Goal: Transaction & Acquisition: Purchase product/service

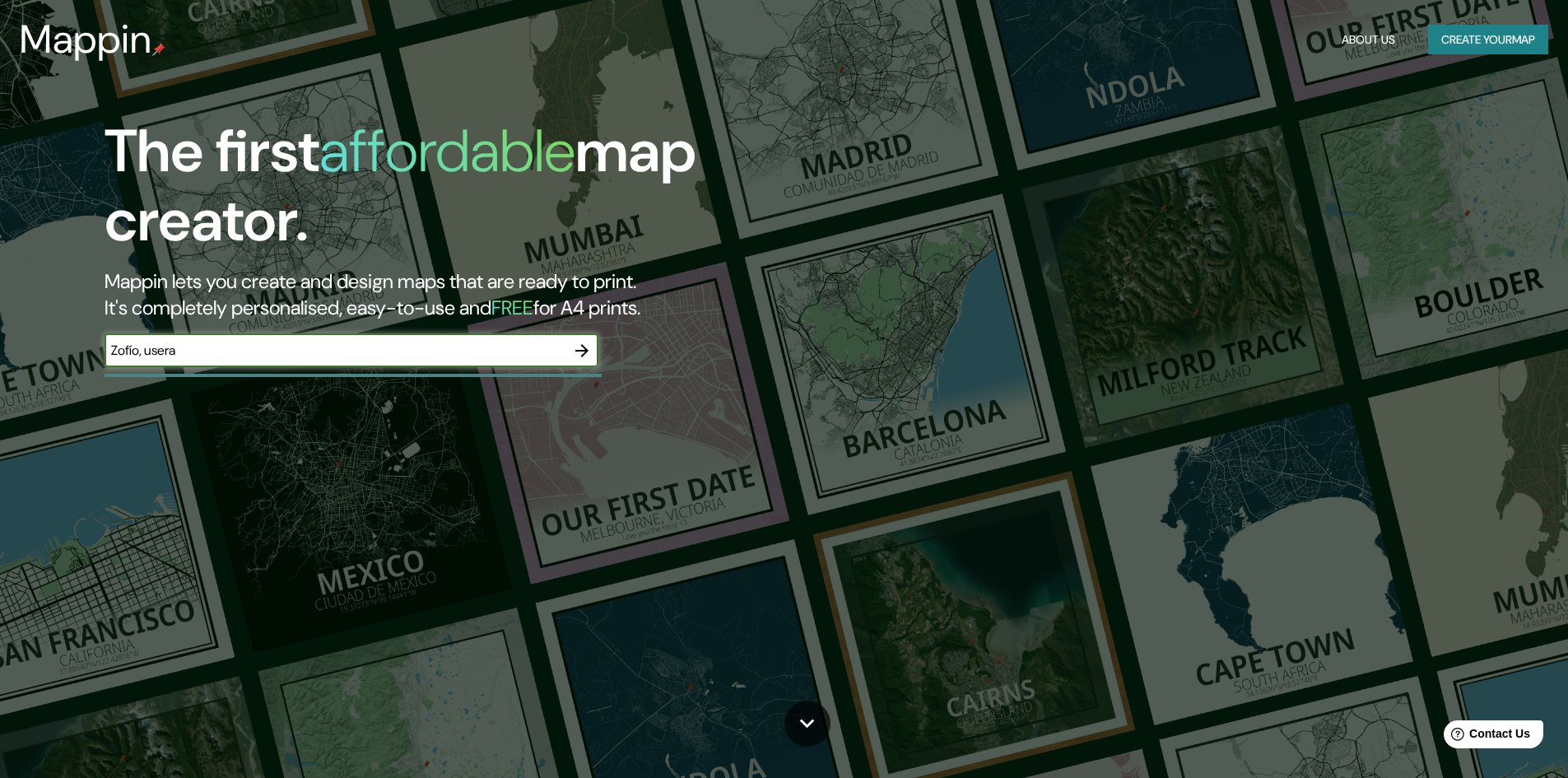
type input "Zofío, usera"
click at [584, 356] on icon "button" at bounding box center [582, 350] width 20 height 20
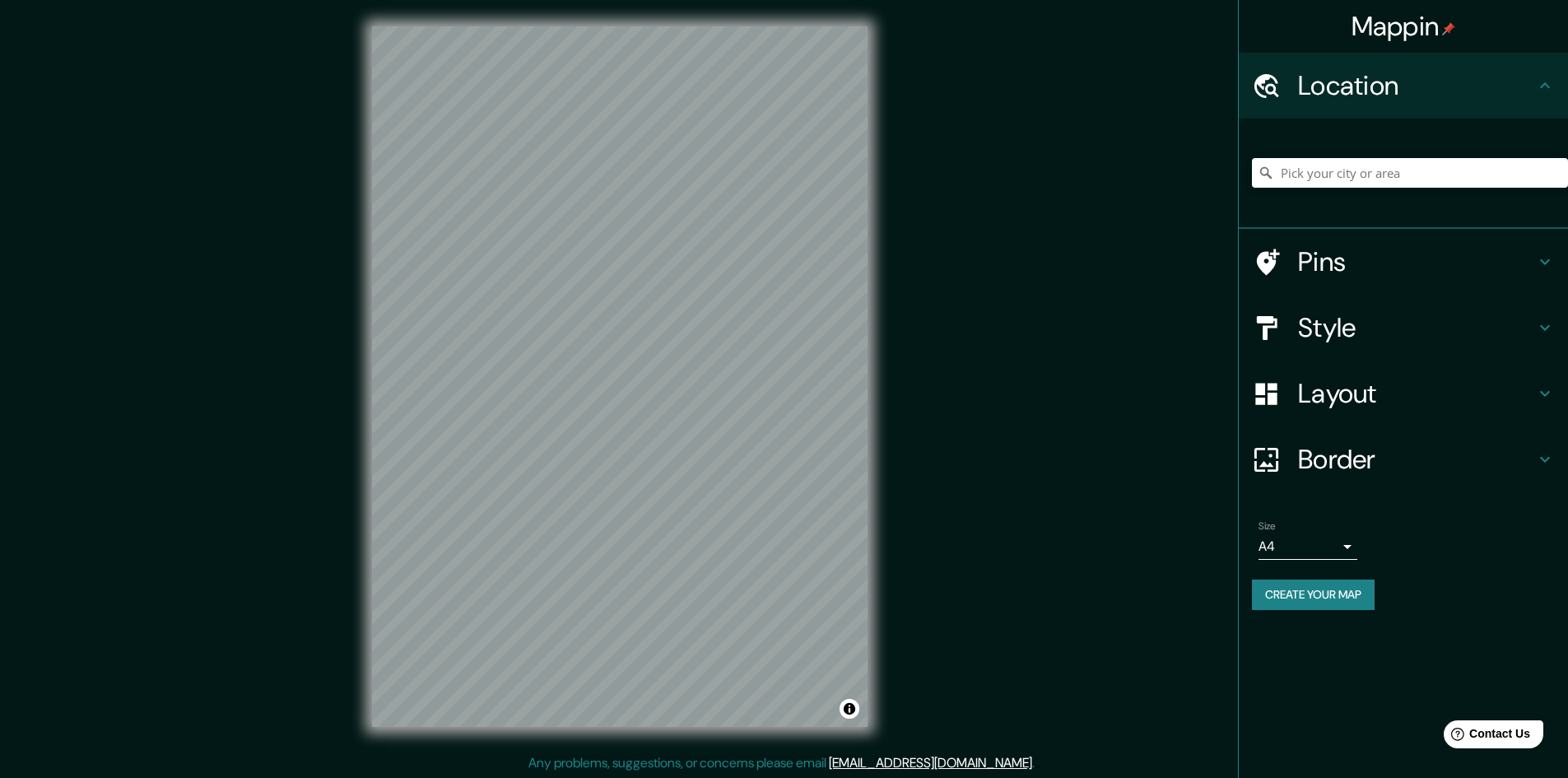
click at [1341, 98] on h4 "Location" at bounding box center [1417, 86] width 237 height 33
click at [1377, 171] on input "Pick your city or area" at bounding box center [1409, 172] width 316 height 29
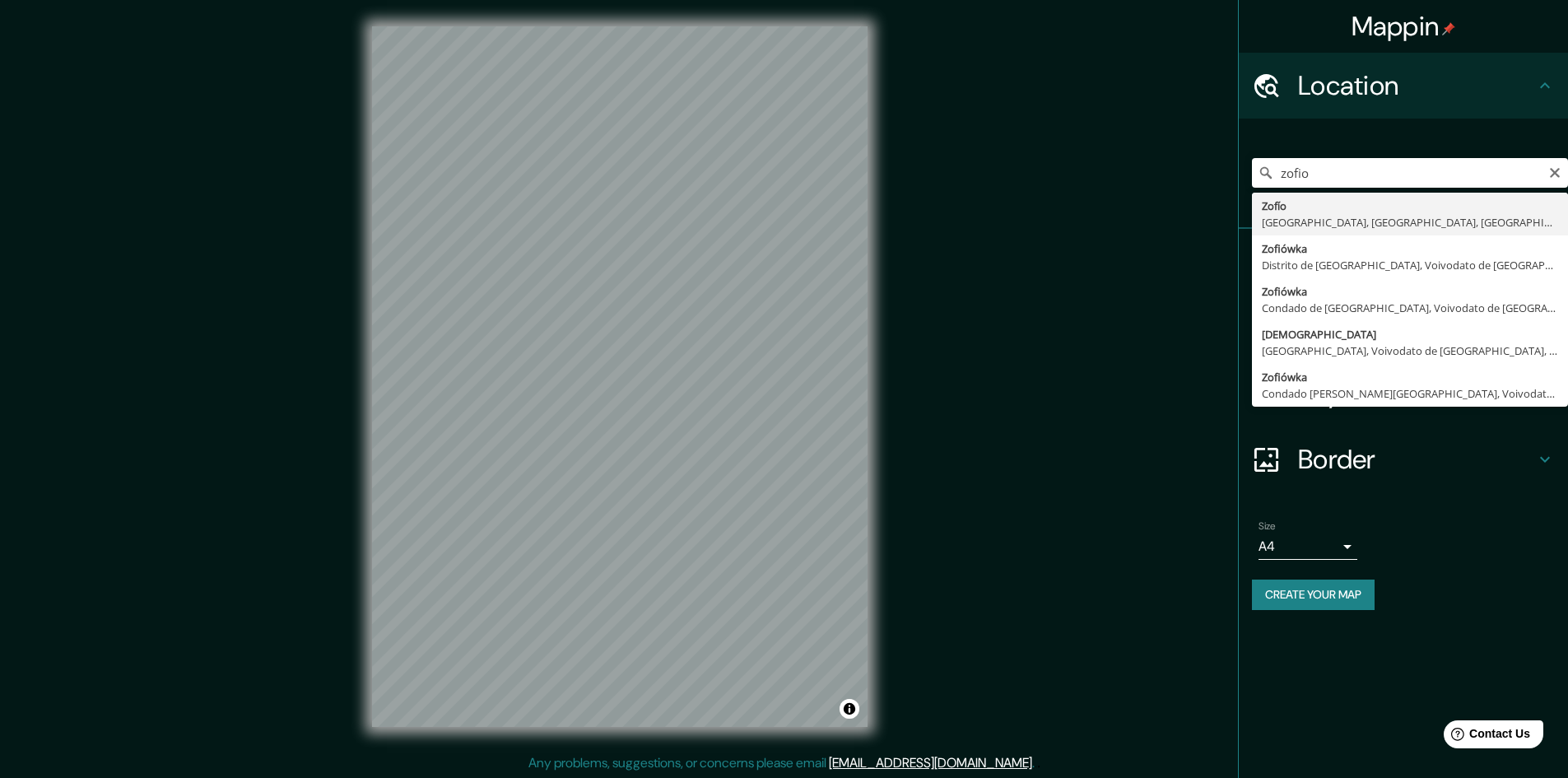
type input "Zofío, [GEOGRAPHIC_DATA], [GEOGRAPHIC_DATA], [GEOGRAPHIC_DATA]"
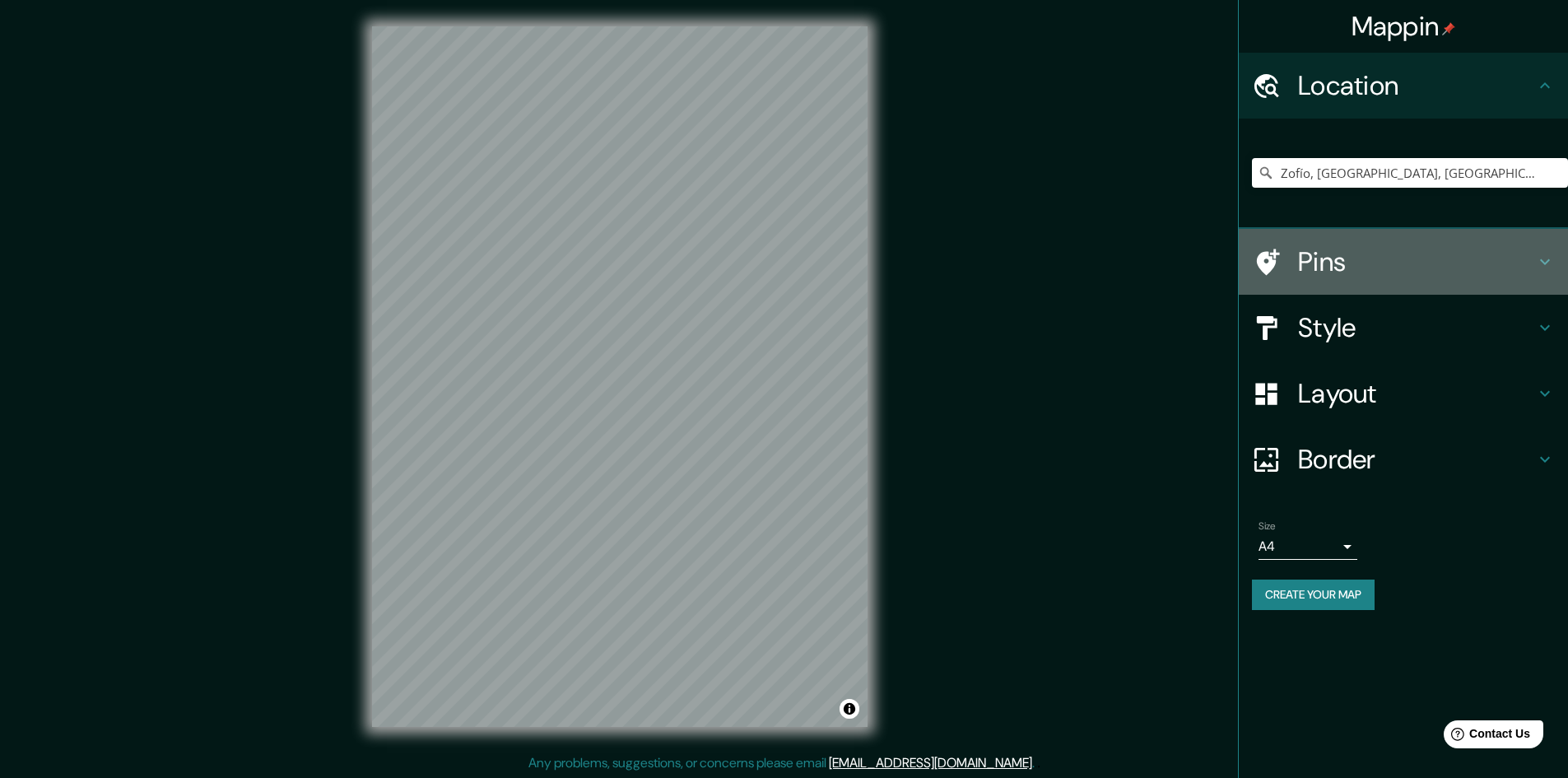
click at [1360, 258] on h4 "Pins" at bounding box center [1417, 261] width 237 height 33
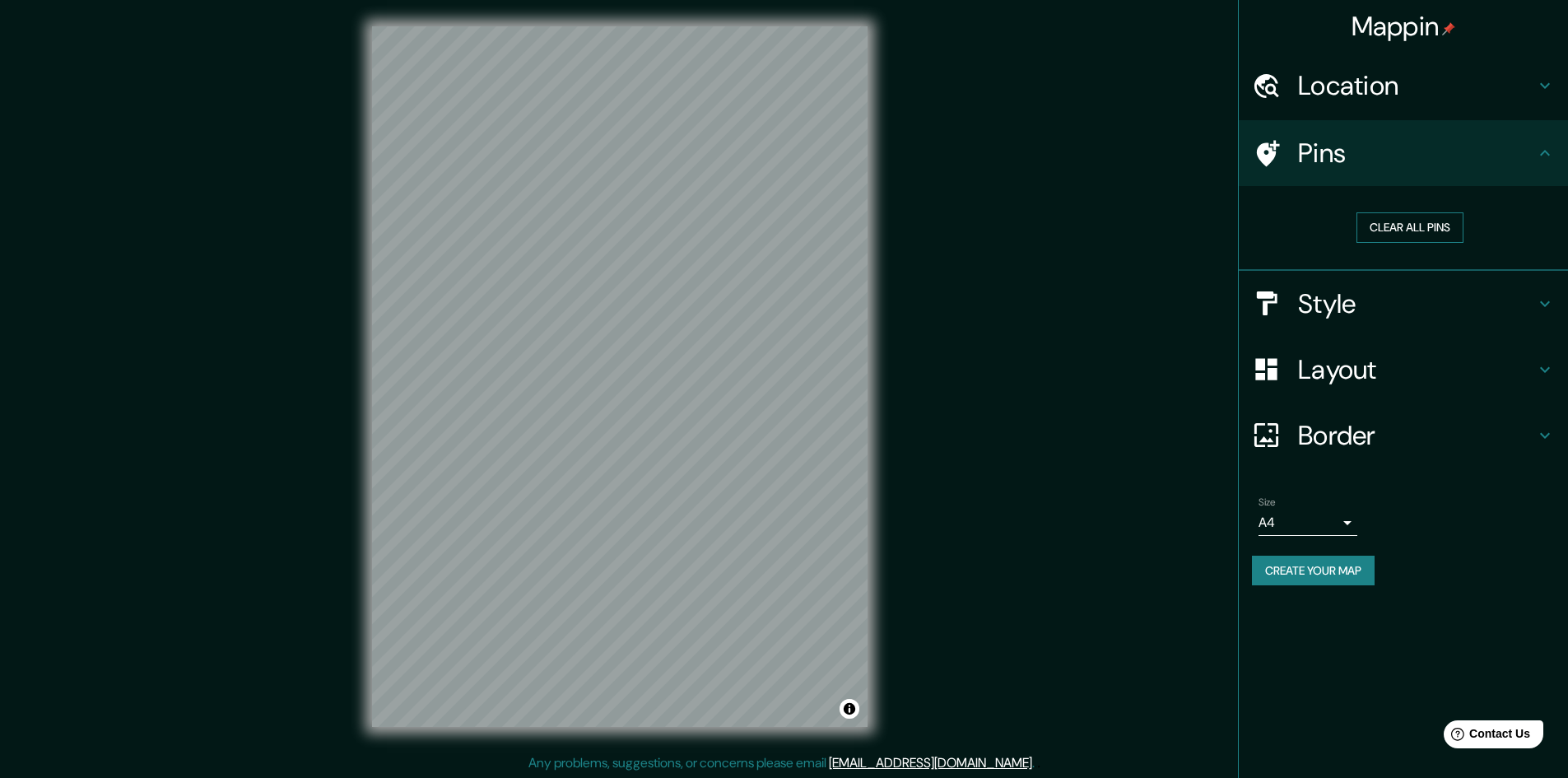
click at [1405, 239] on button "Clear all pins" at bounding box center [1409, 227] width 107 height 30
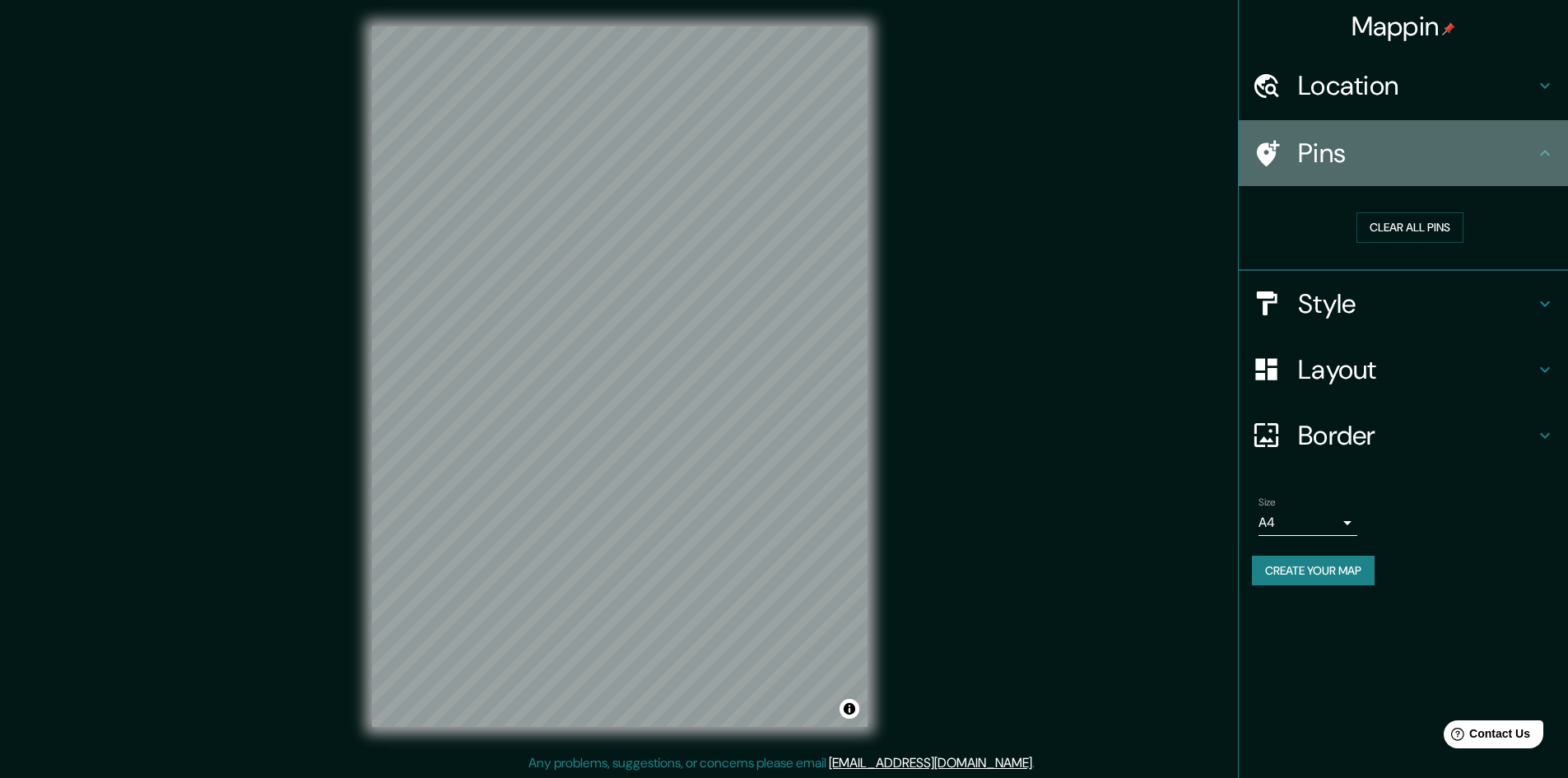
click at [1523, 159] on h4 "Pins" at bounding box center [1417, 152] width 237 height 33
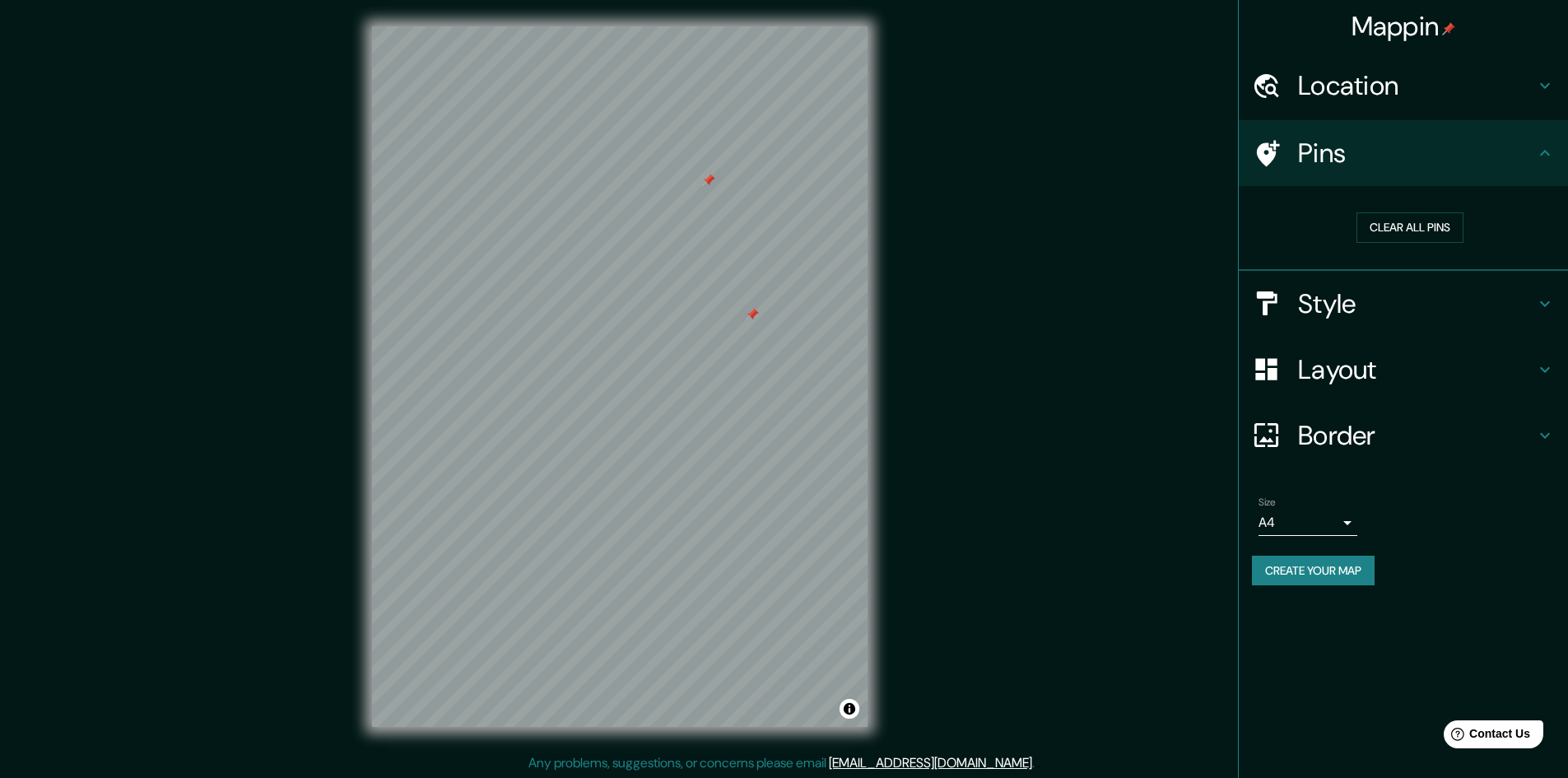
drag, startPoint x: 819, startPoint y: 250, endPoint x: 755, endPoint y: 319, distance: 94.1
click at [755, 319] on div at bounding box center [752, 315] width 13 height 13
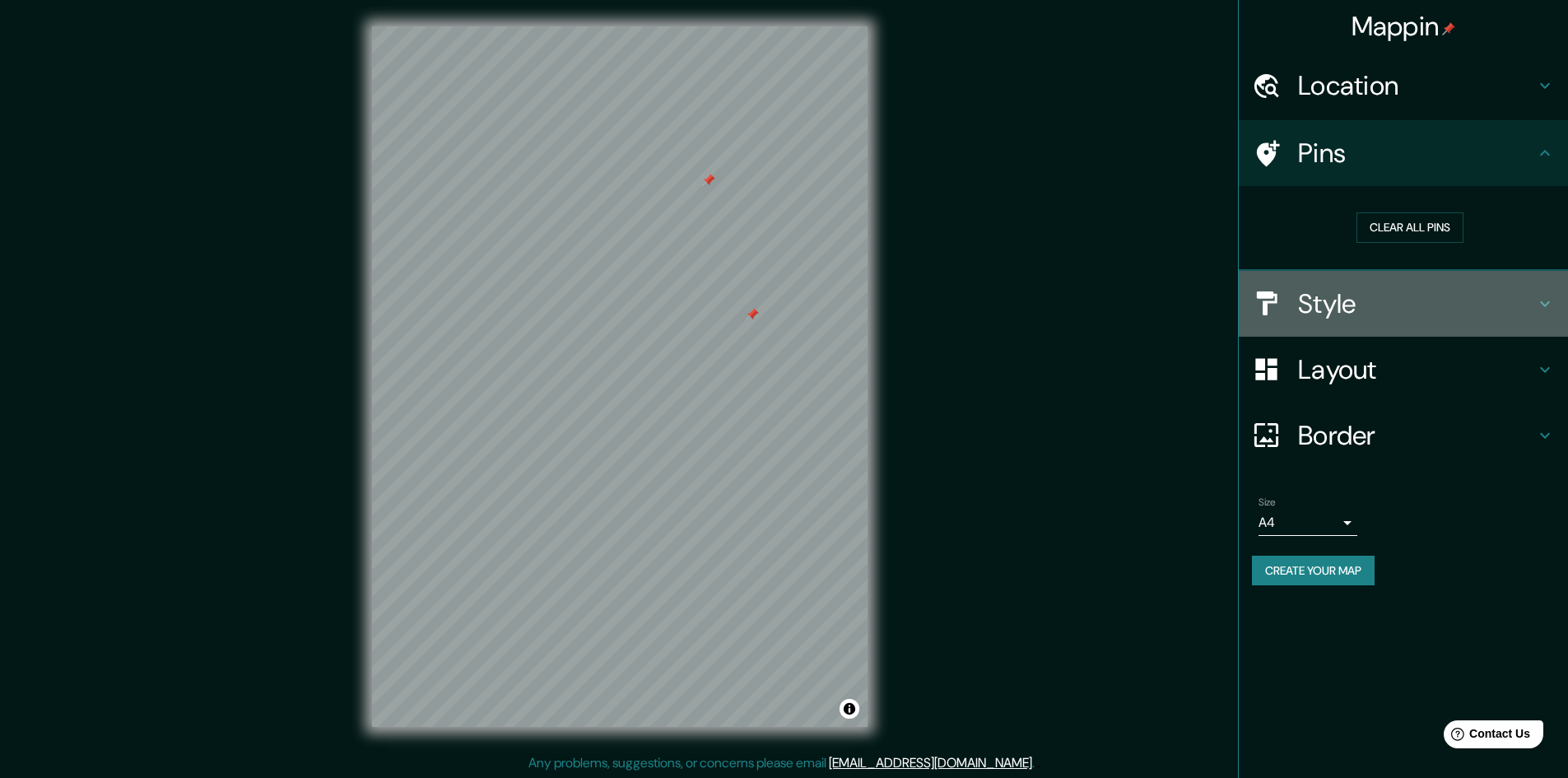
click at [1381, 302] on h4 "Style" at bounding box center [1417, 303] width 237 height 33
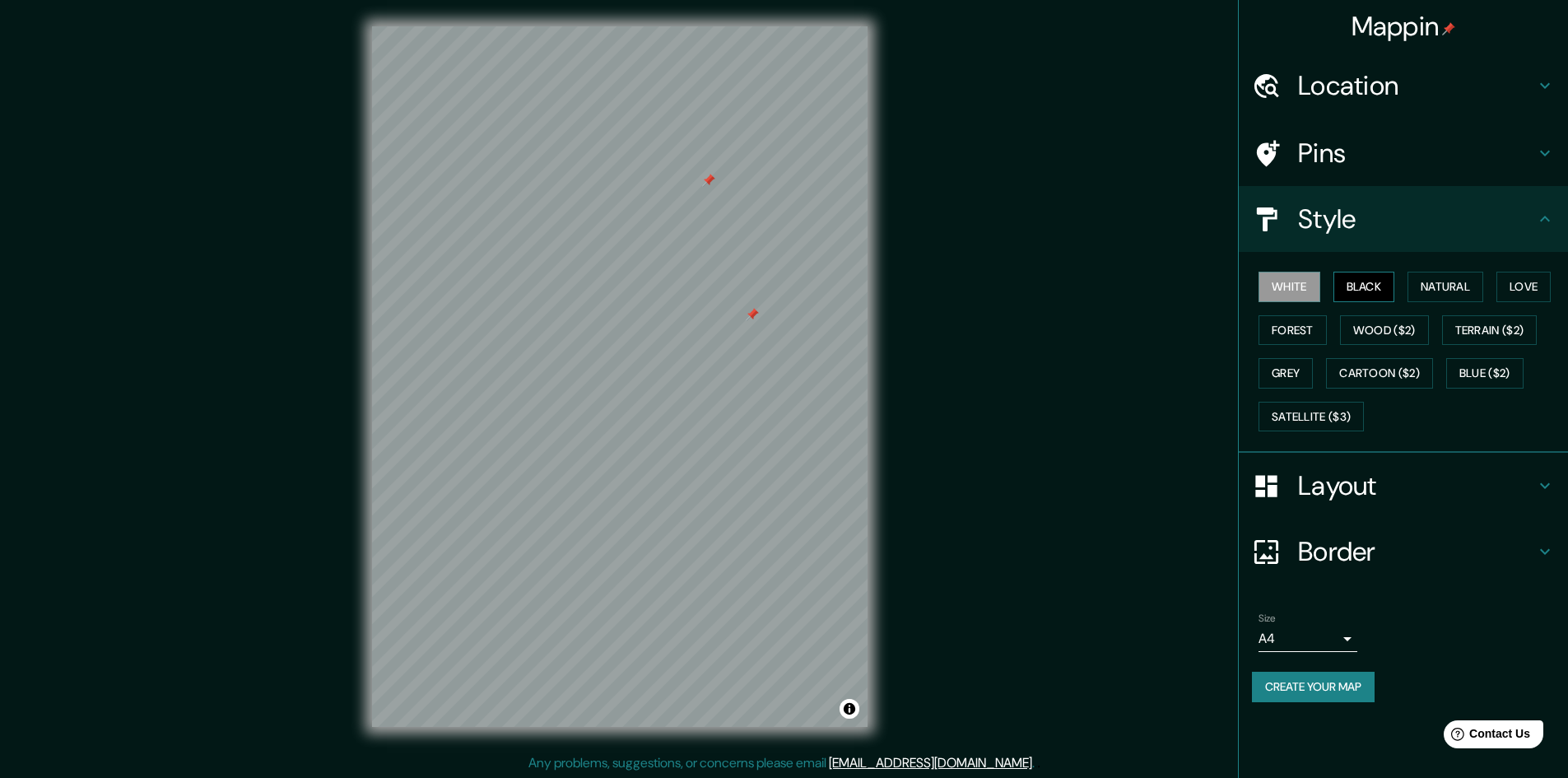
click at [1336, 291] on button "Black" at bounding box center [1364, 287] width 61 height 30
click at [1436, 290] on button "Natural" at bounding box center [1445, 287] width 76 height 30
drag, startPoint x: 753, startPoint y: 315, endPoint x: 741, endPoint y: 308, distance: 13.9
click at [741, 308] on div at bounding box center [740, 307] width 13 height 13
drag, startPoint x: 741, startPoint y: 308, endPoint x: 776, endPoint y: 331, distance: 41.9
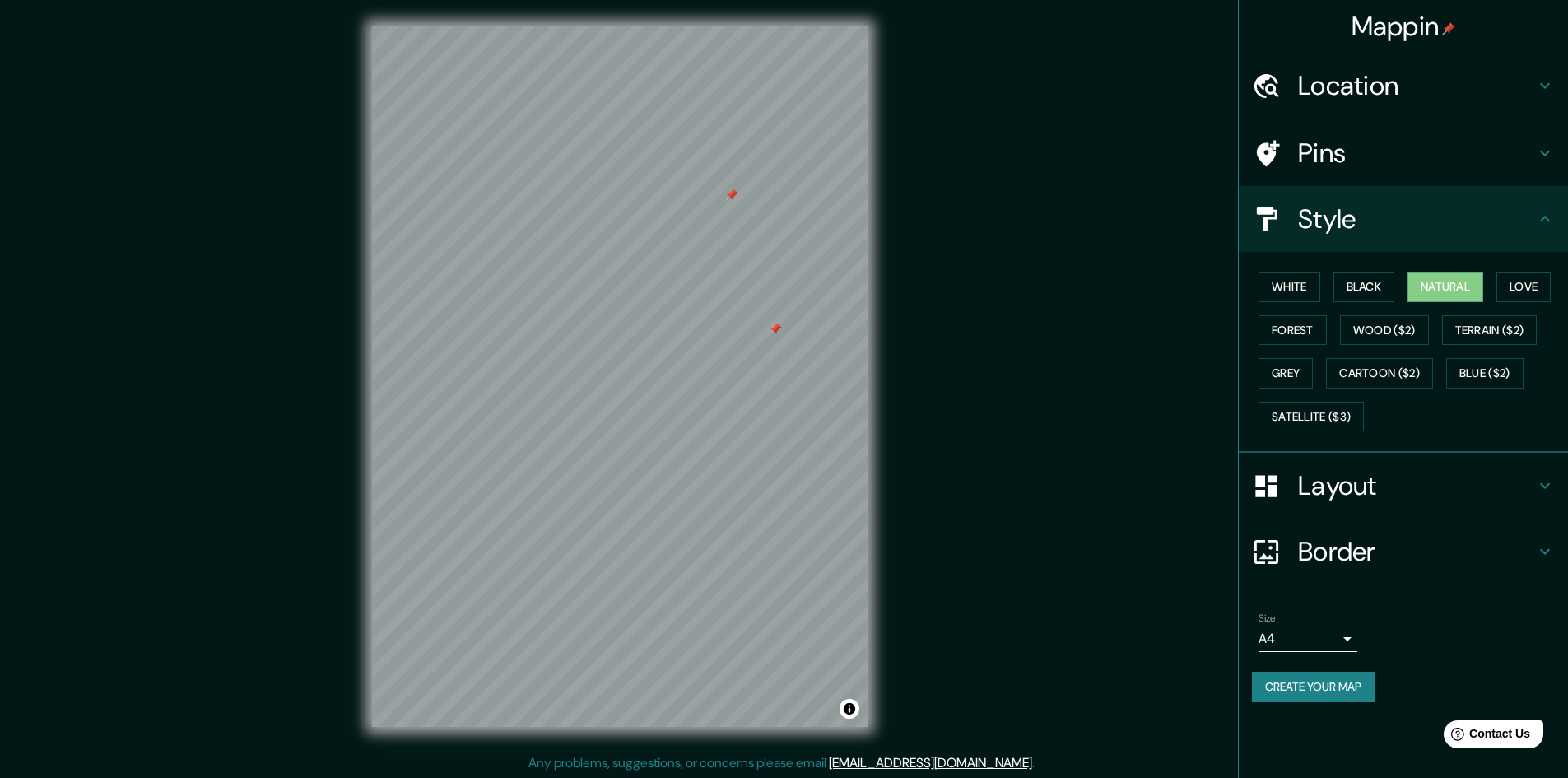
click at [776, 331] on div at bounding box center [775, 329] width 13 height 13
click at [1368, 164] on h4 "Pins" at bounding box center [1417, 152] width 237 height 33
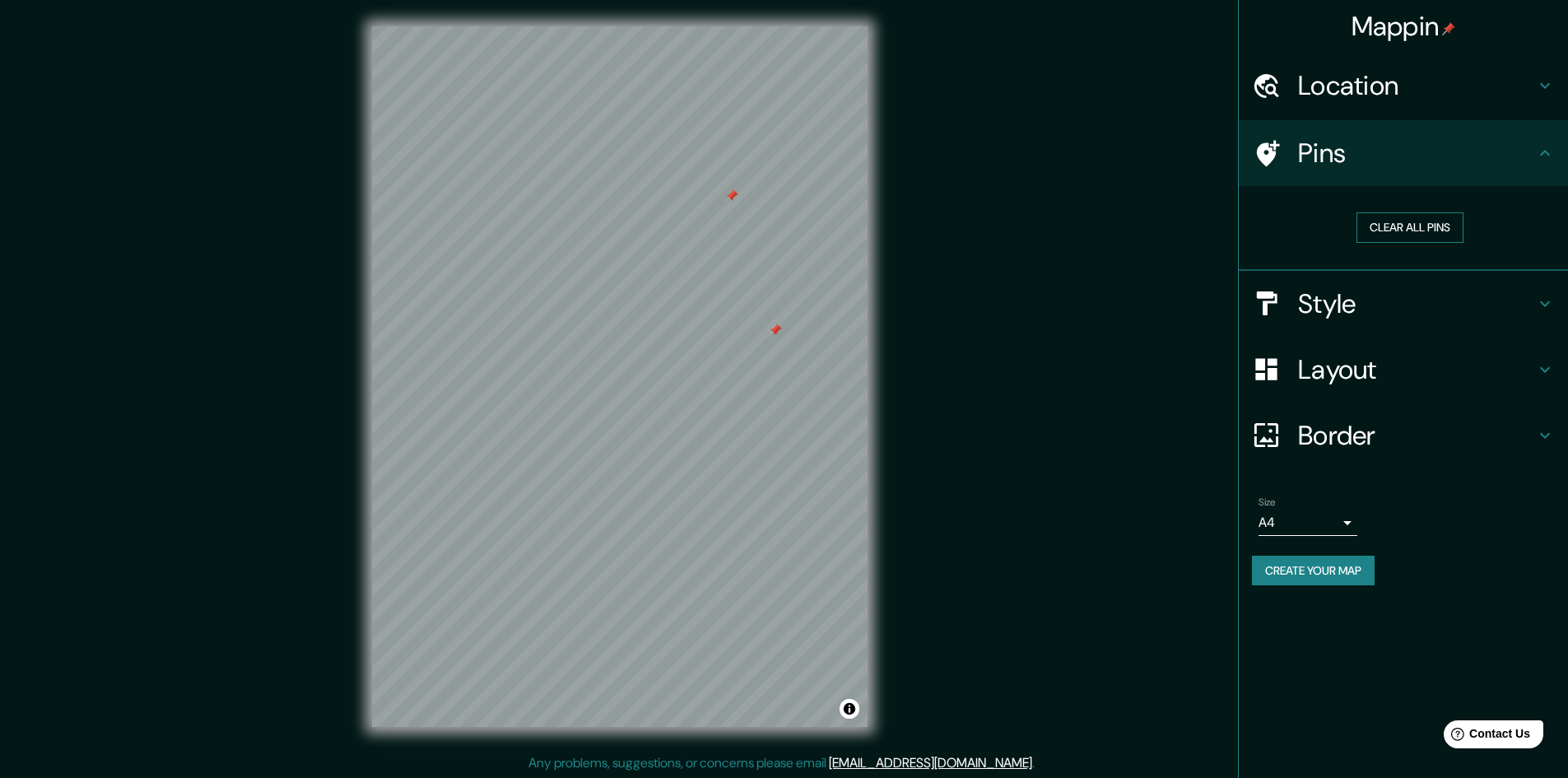
click at [1421, 222] on button "Clear all pins" at bounding box center [1409, 227] width 107 height 30
click at [1337, 297] on h4 "Style" at bounding box center [1417, 303] width 237 height 33
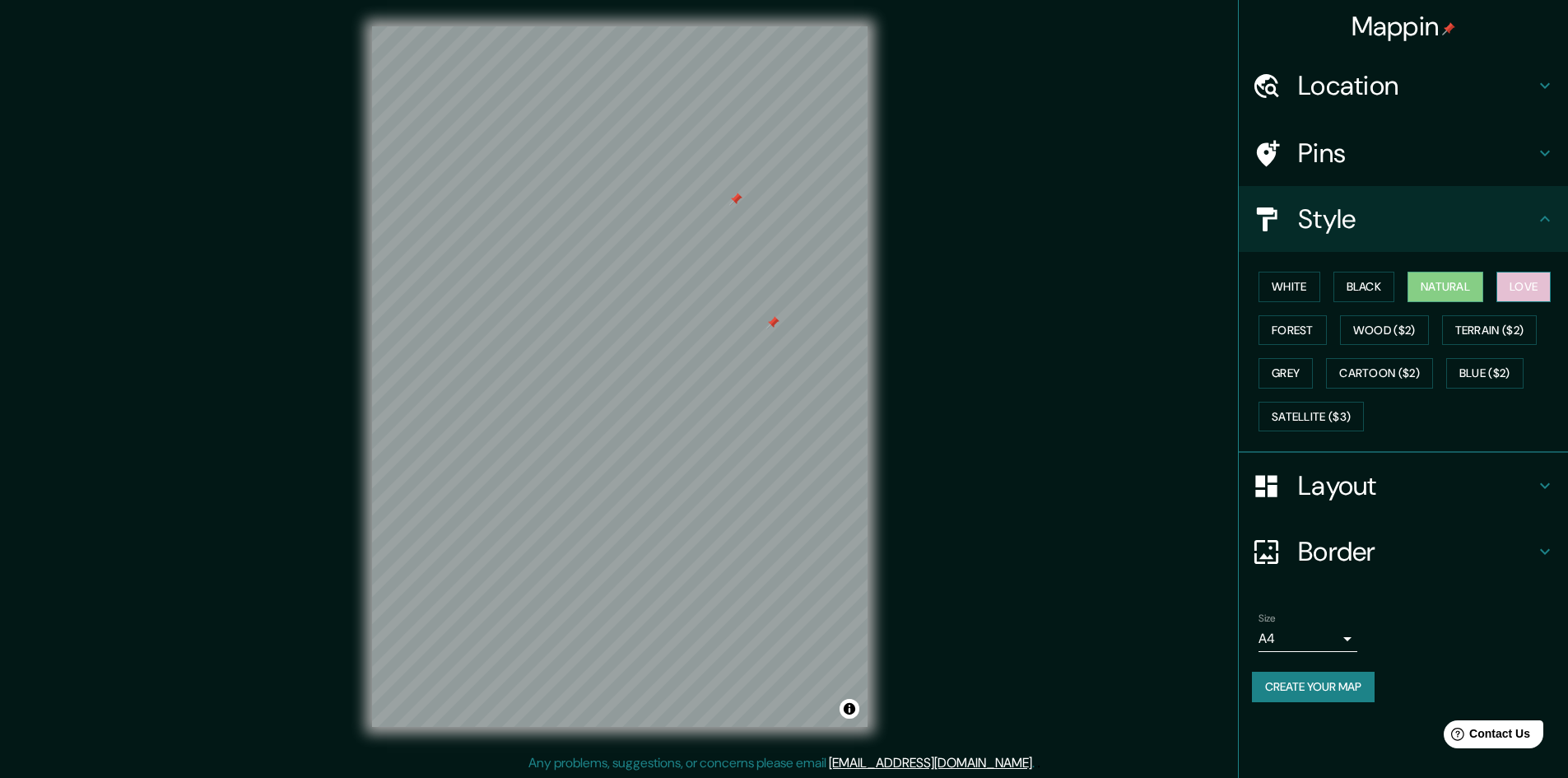
click at [1533, 291] on button "Love" at bounding box center [1523, 287] width 54 height 30
click at [1281, 332] on button "Forest" at bounding box center [1293, 331] width 69 height 30
click at [1275, 380] on button "Grey" at bounding box center [1286, 373] width 54 height 30
click at [1500, 336] on button "Terrain ($2)" at bounding box center [1490, 331] width 95 height 30
click at [1475, 370] on button "Blue ($2)" at bounding box center [1484, 373] width 78 height 30
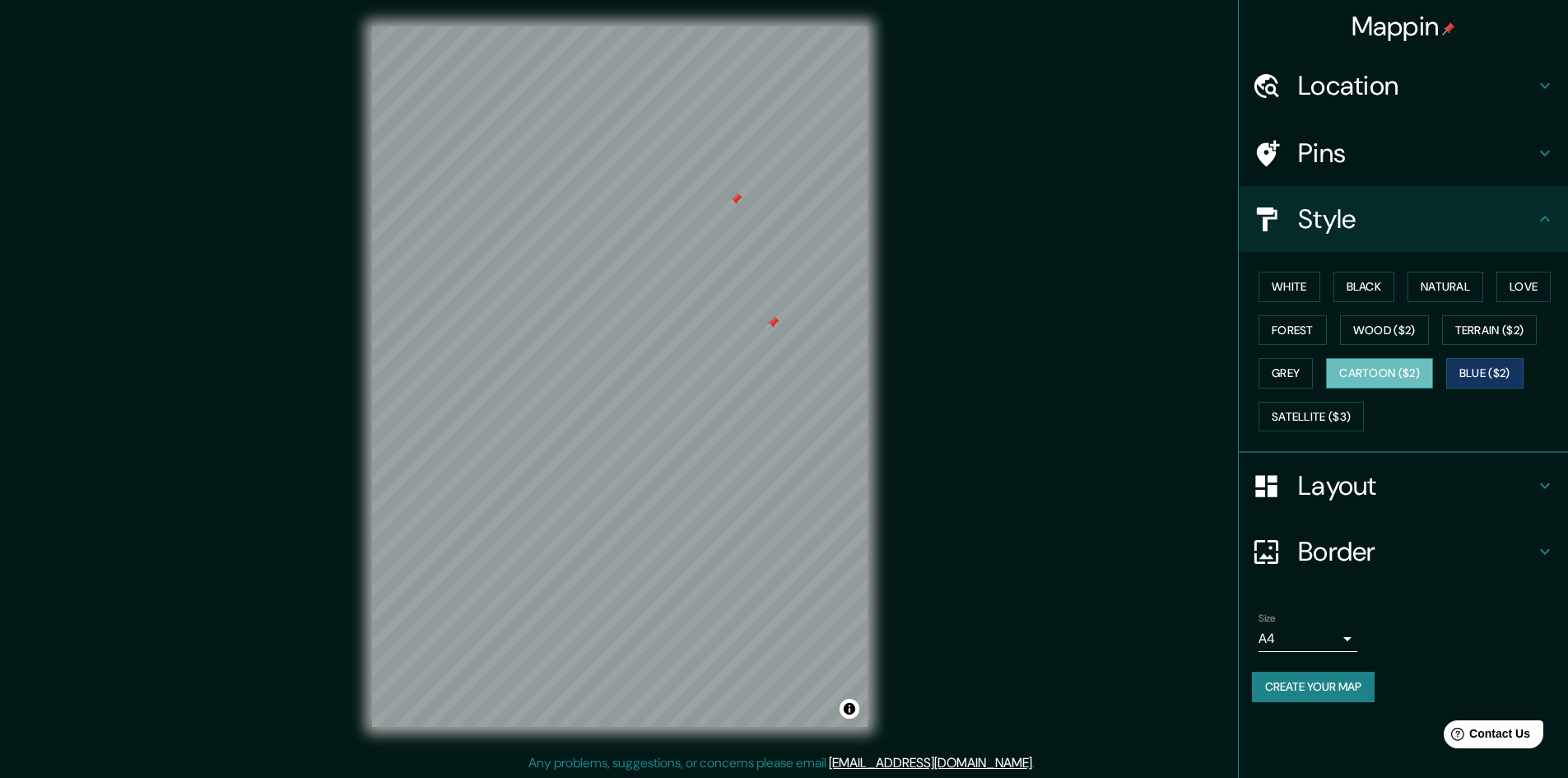
click at [1416, 372] on button "Cartoon ($2)" at bounding box center [1379, 373] width 107 height 30
click at [1412, 336] on button "Wood ($2)" at bounding box center [1384, 331] width 89 height 30
click at [1546, 290] on button "Love" at bounding box center [1523, 287] width 54 height 30
click at [1312, 291] on button "White" at bounding box center [1289, 287] width 61 height 30
click at [1413, 287] on button "Natural" at bounding box center [1445, 287] width 76 height 30
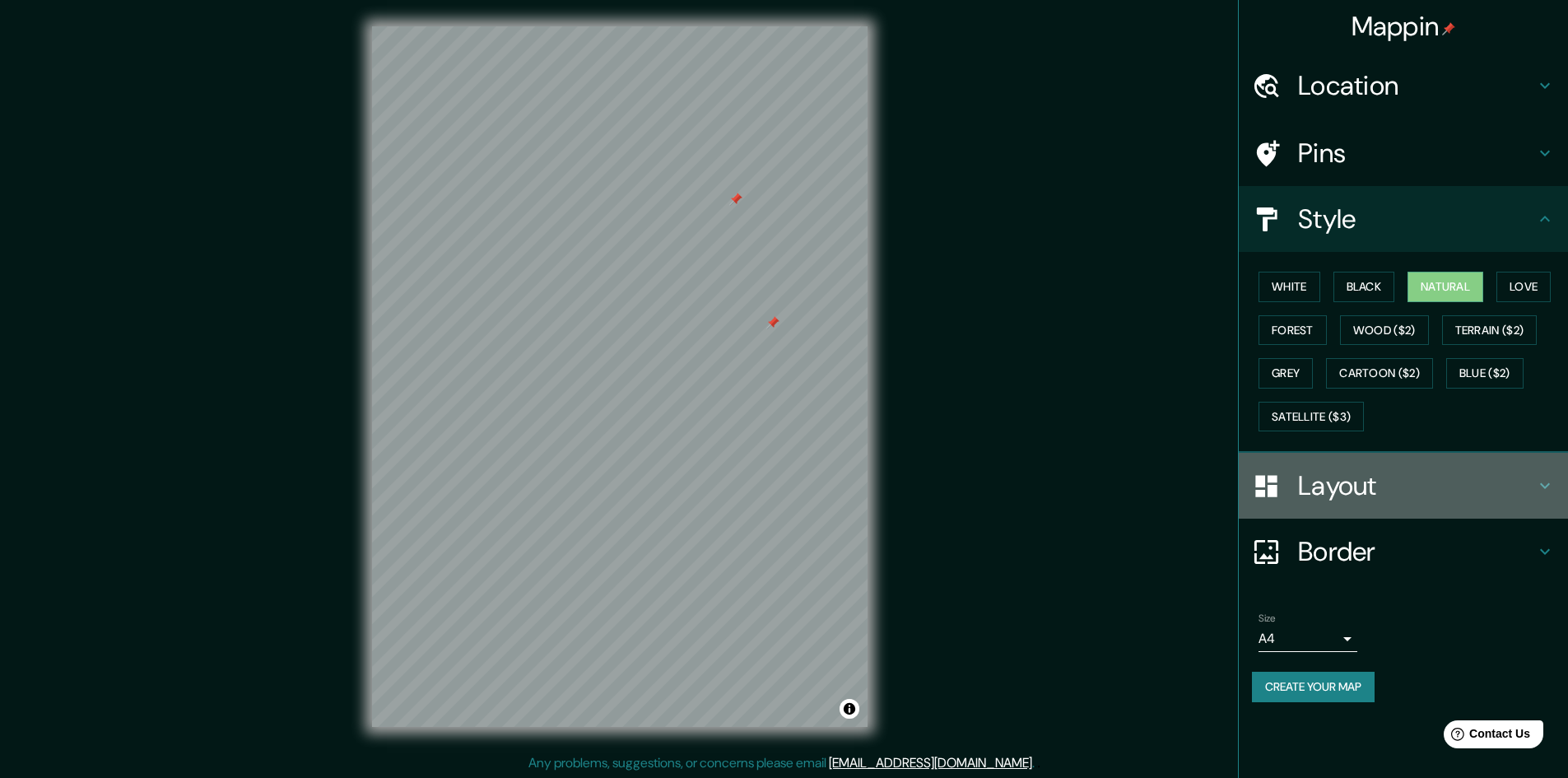
click at [1322, 481] on h4 "Layout" at bounding box center [1417, 486] width 237 height 33
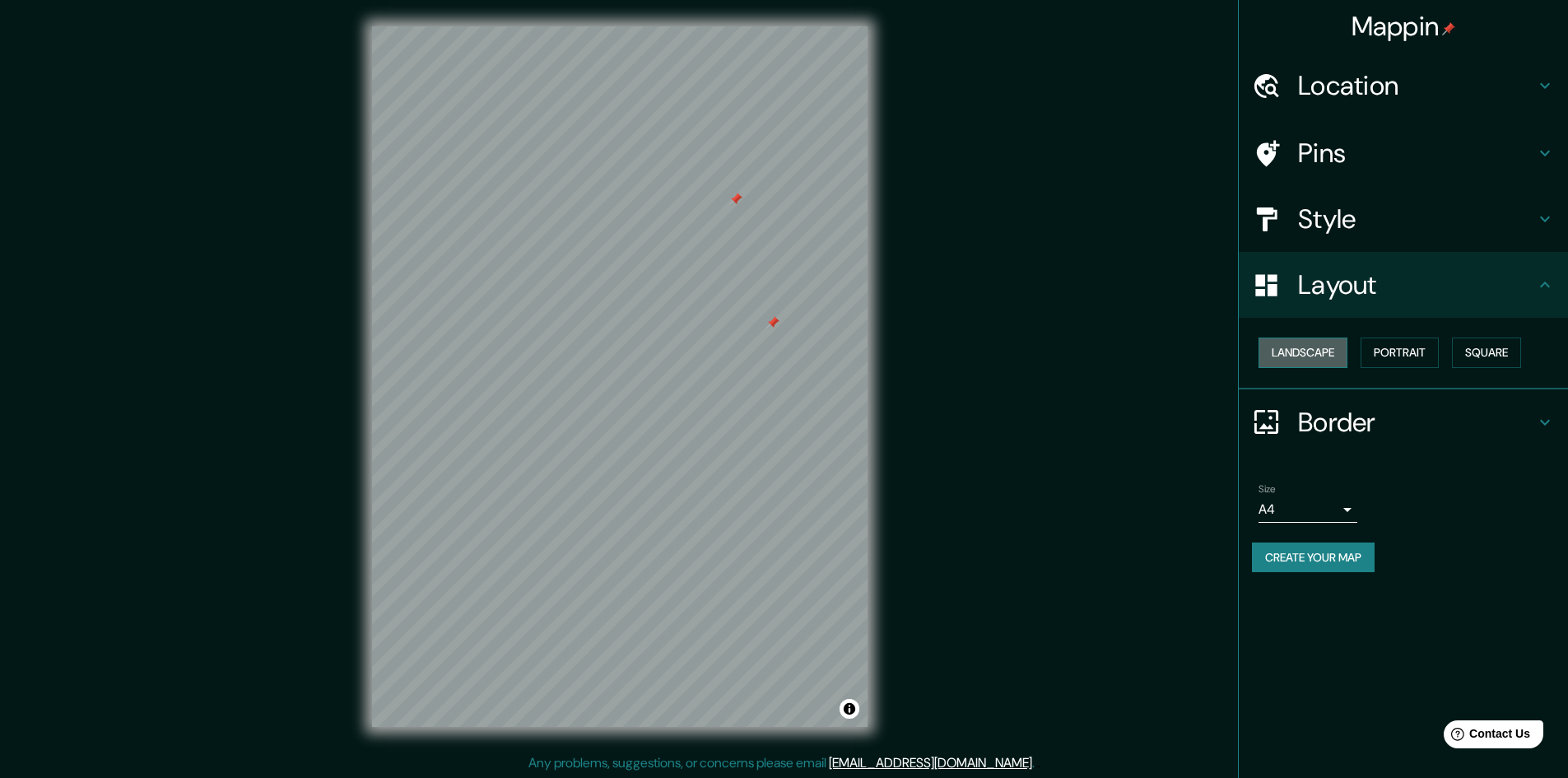
click at [1309, 351] on button "Landscape" at bounding box center [1303, 353] width 89 height 30
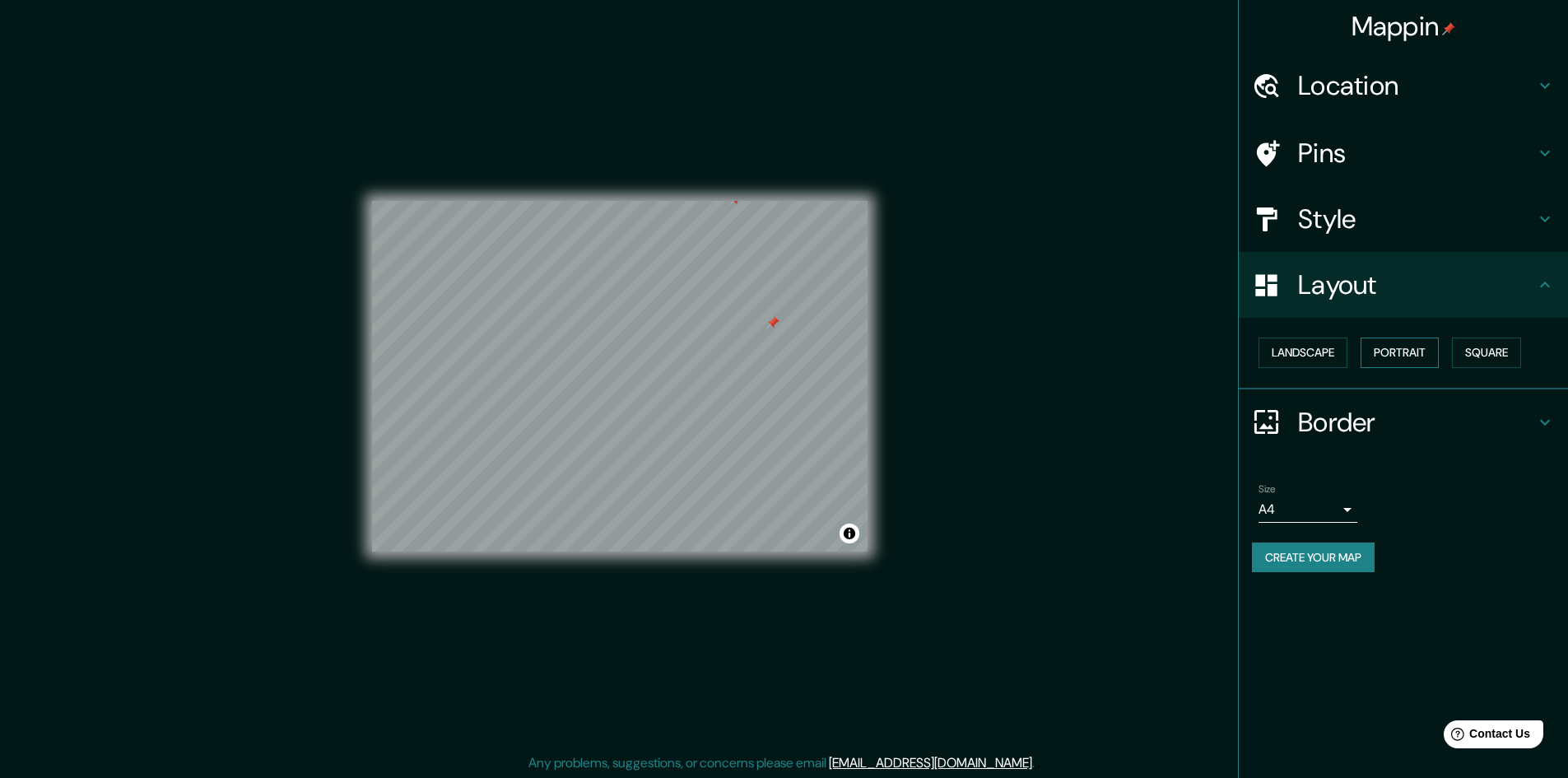
click at [1388, 352] on button "Portrait" at bounding box center [1400, 353] width 78 height 30
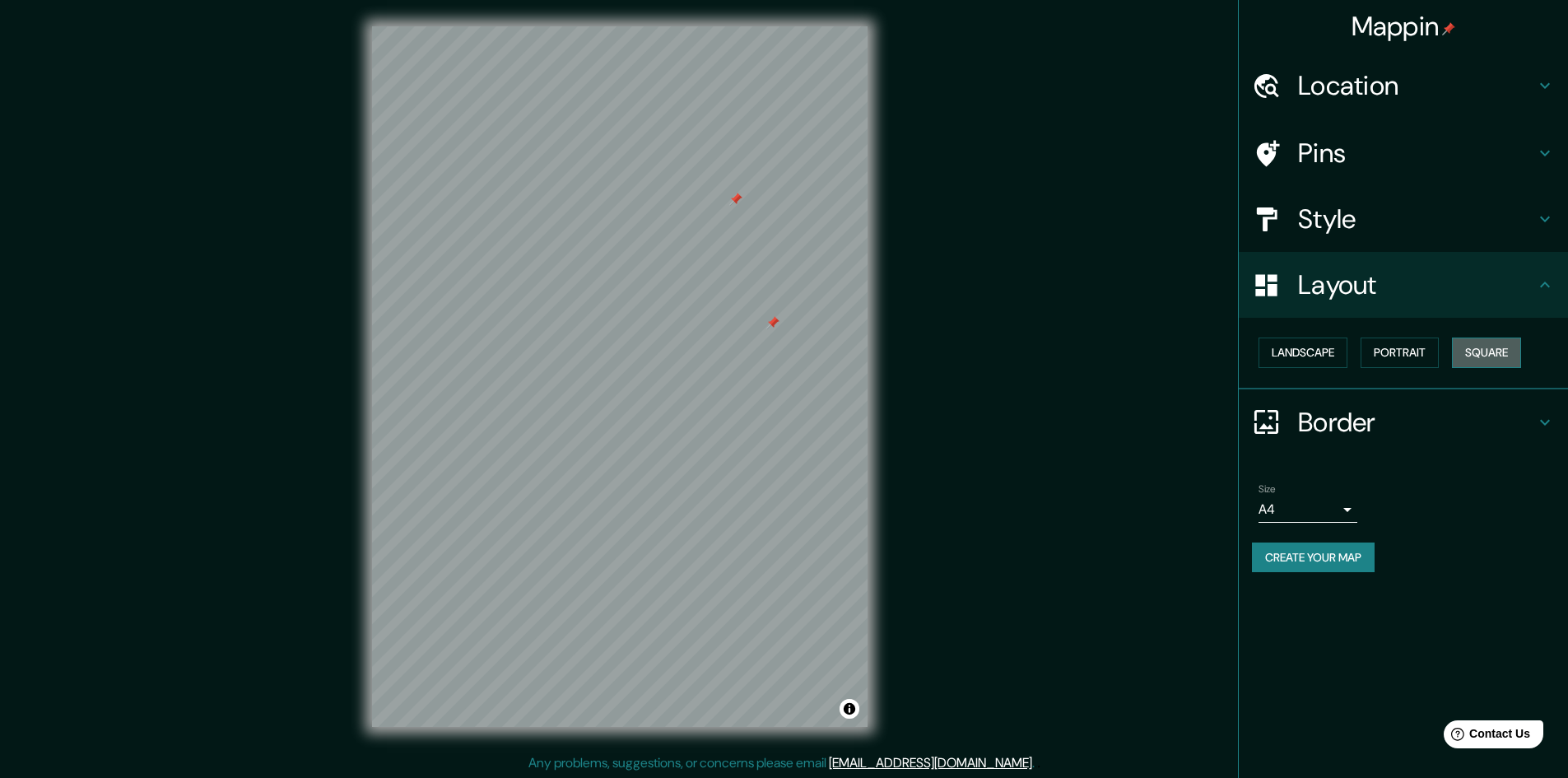
click at [1503, 349] on button "Square" at bounding box center [1487, 353] width 69 height 30
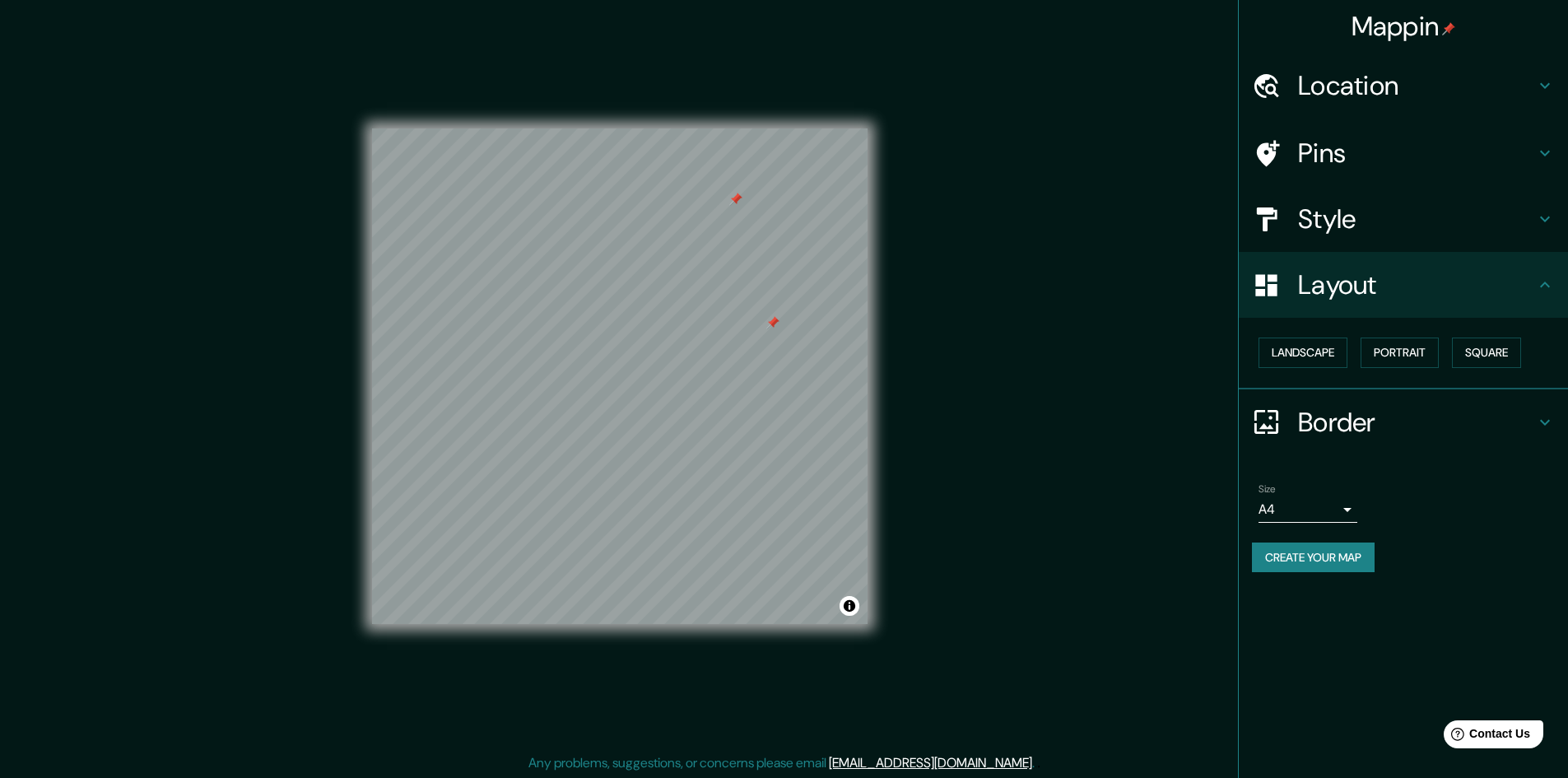
click at [1303, 424] on h4 "Border" at bounding box center [1417, 422] width 237 height 33
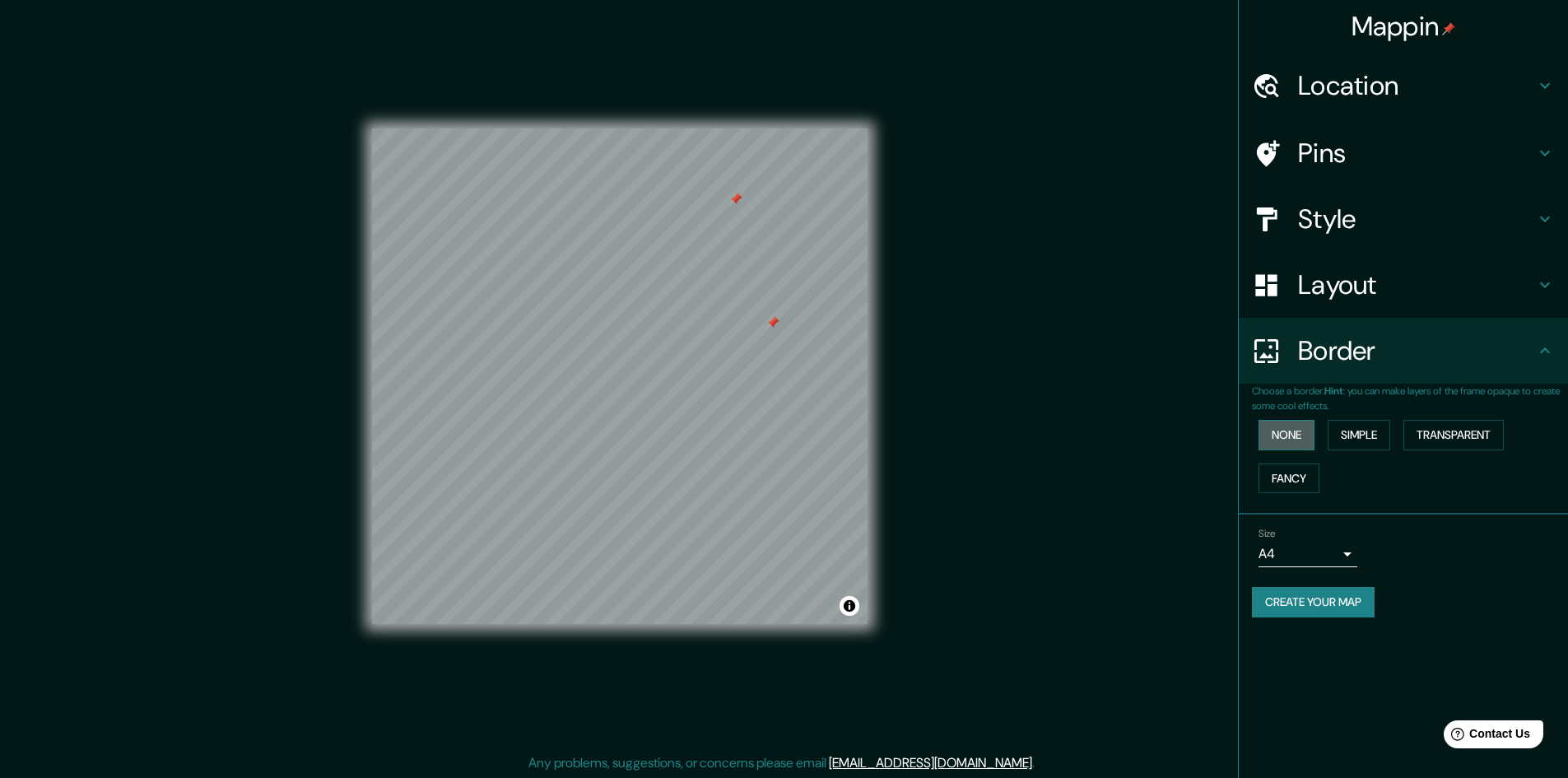
click at [1292, 438] on button "None" at bounding box center [1286, 435] width 56 height 30
click at [1377, 432] on button "Simple" at bounding box center [1359, 435] width 62 height 30
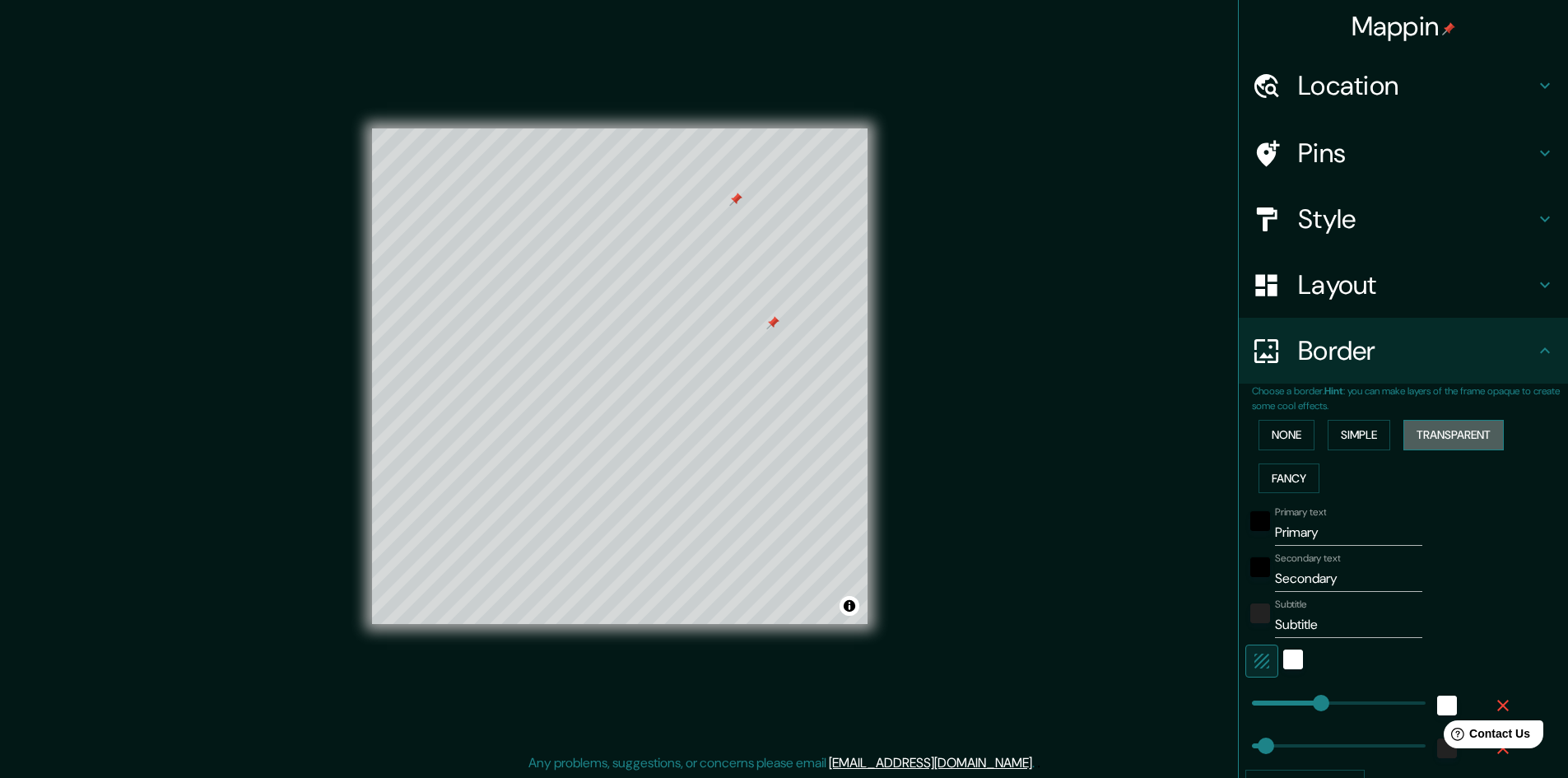
click at [1414, 432] on button "Transparent" at bounding box center [1453, 435] width 101 height 30
click at [1291, 486] on button "Fancy" at bounding box center [1289, 479] width 61 height 30
click at [1277, 442] on button "None" at bounding box center [1286, 435] width 56 height 30
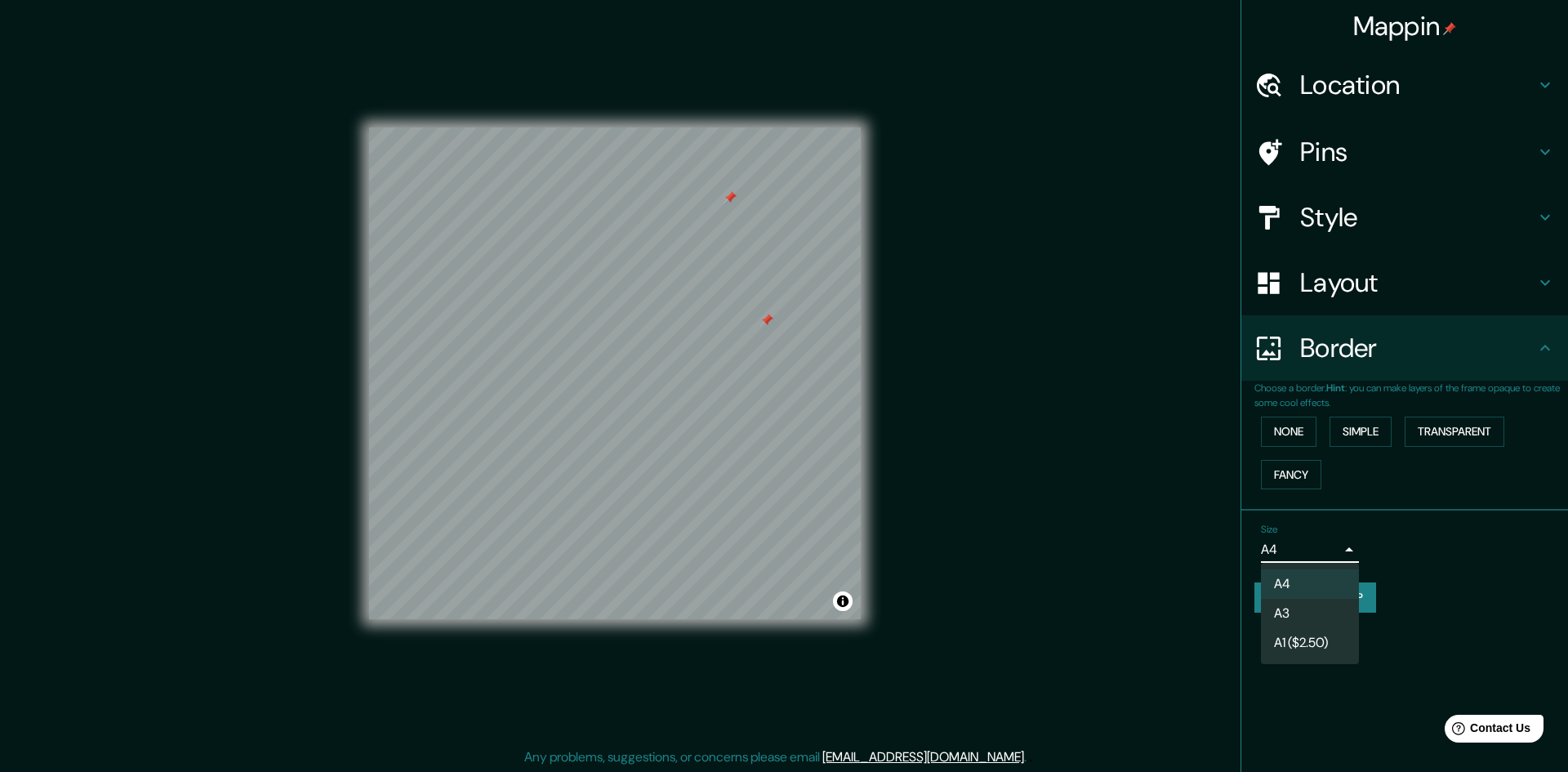
click at [1328, 548] on body "Mappin Location [GEOGRAPHIC_DATA], [GEOGRAPHIC_DATA], [GEOGRAPHIC_DATA], [GEOGR…" at bounding box center [784, 386] width 1568 height 772
click at [1404, 539] on div at bounding box center [784, 386] width 1568 height 772
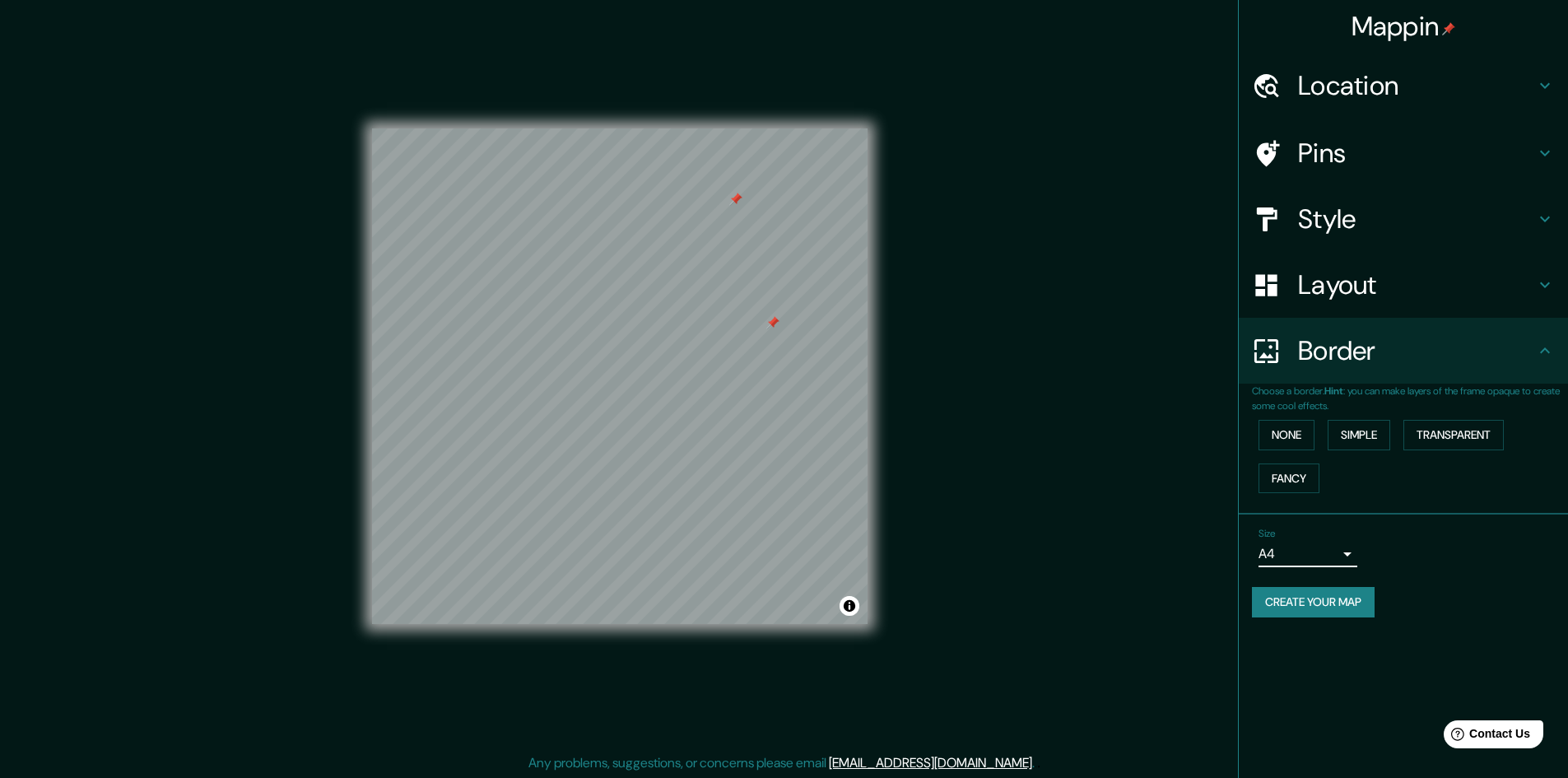
click at [1009, 307] on div "Mappin Location [GEOGRAPHIC_DATA], [GEOGRAPHIC_DATA], [GEOGRAPHIC_DATA], [GEOGR…" at bounding box center [784, 389] width 1568 height 780
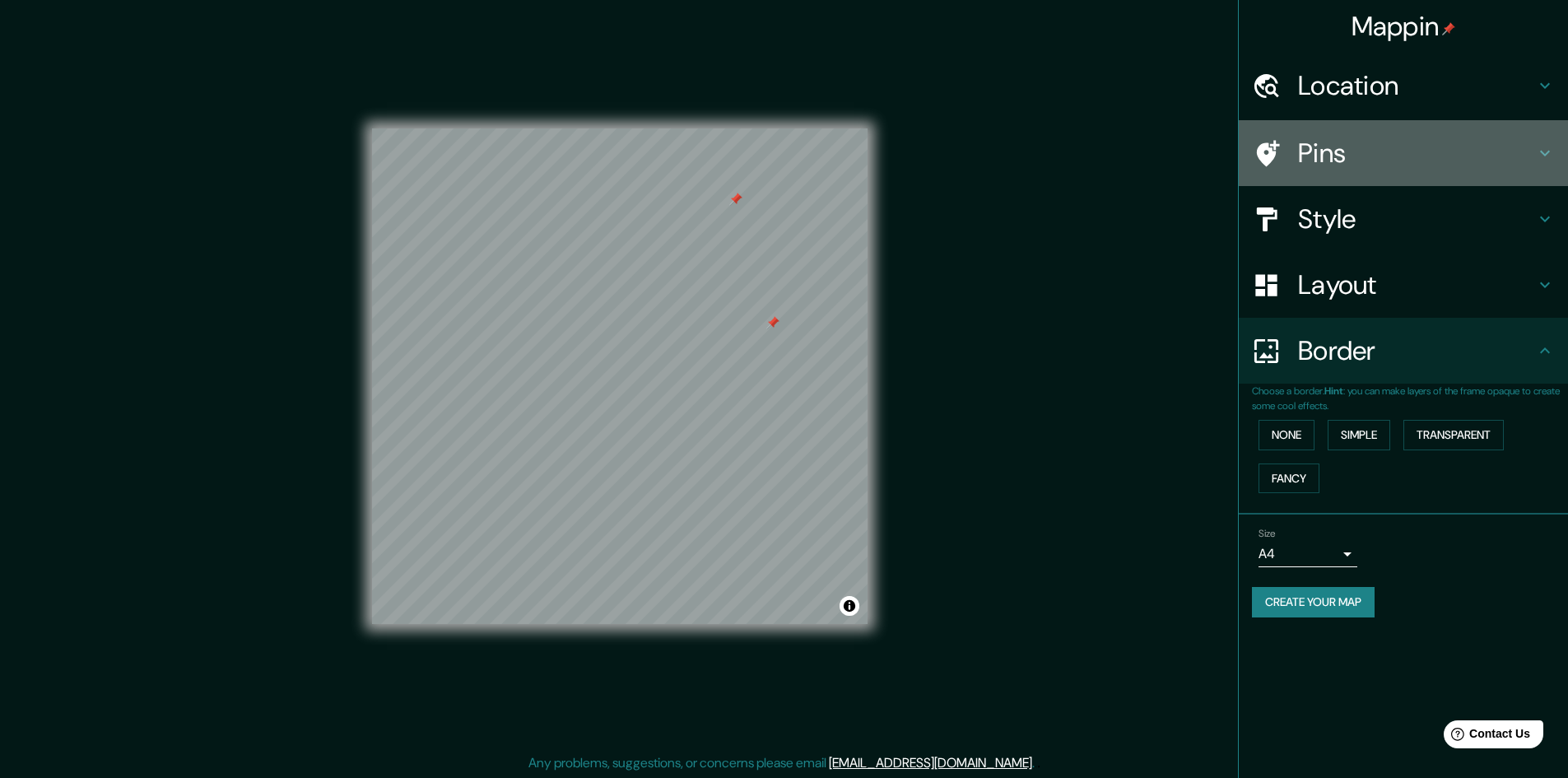
click at [1389, 160] on h4 "Pins" at bounding box center [1417, 152] width 237 height 33
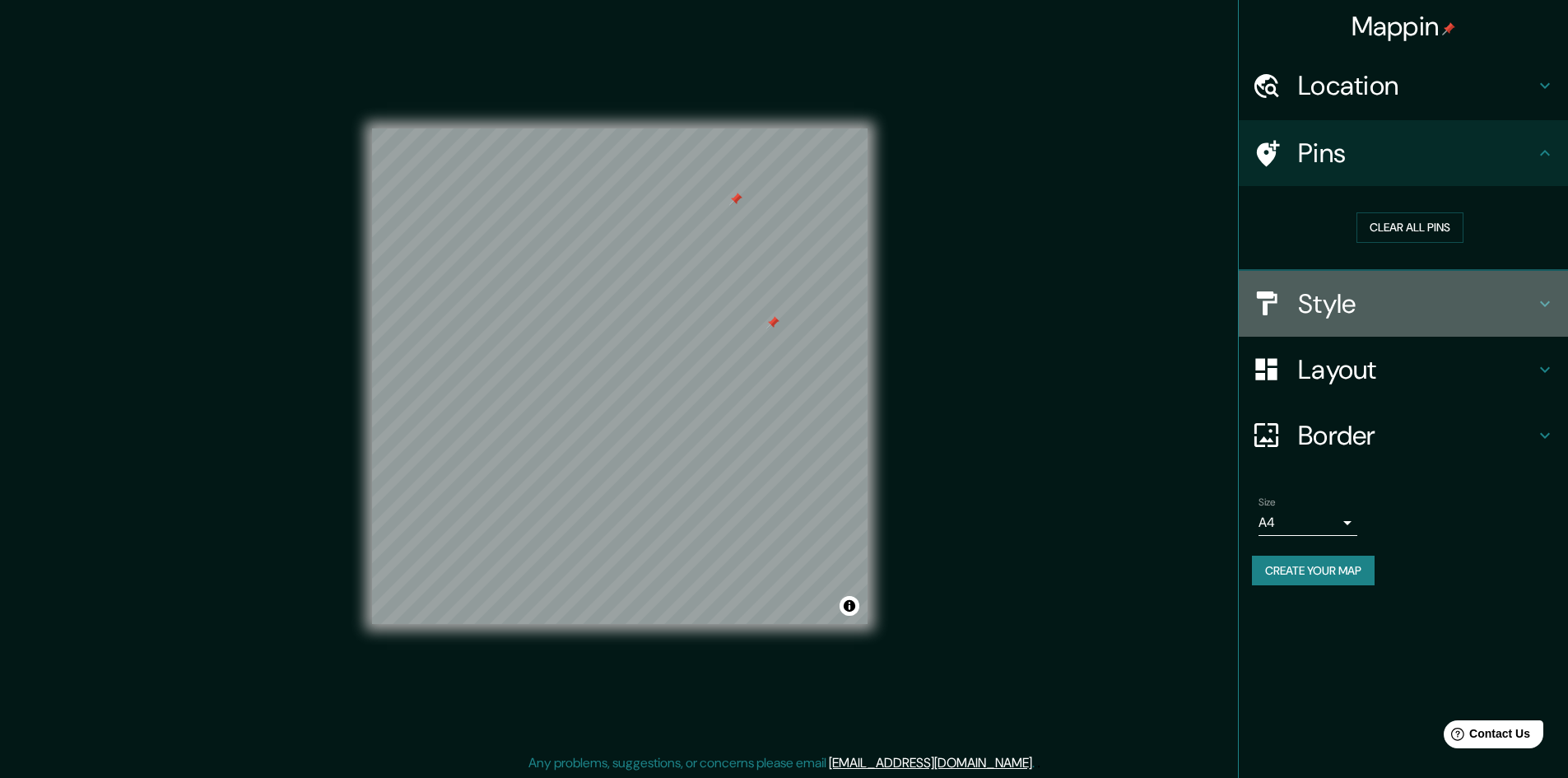
click at [1339, 313] on h4 "Style" at bounding box center [1417, 303] width 237 height 33
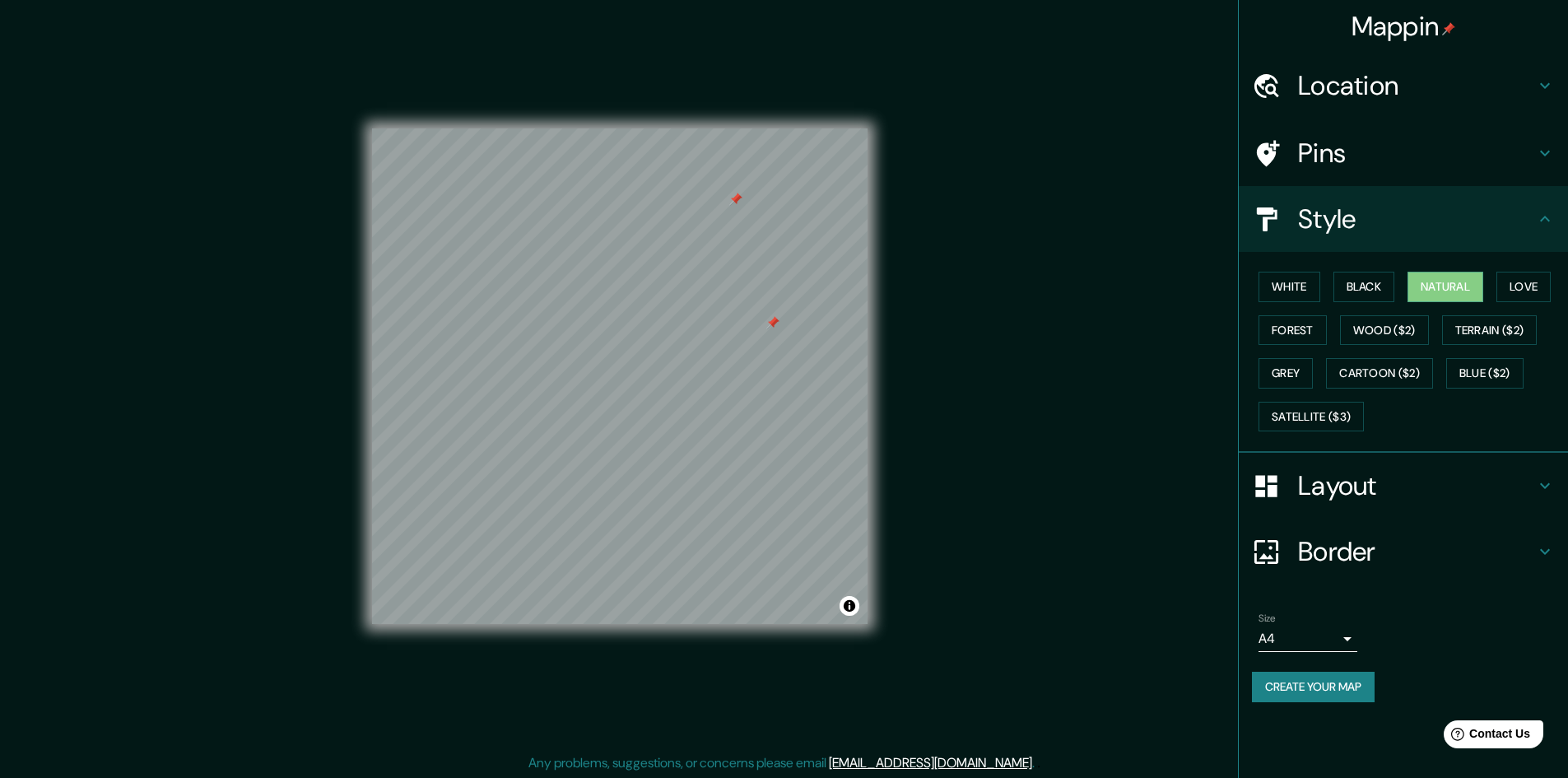
click at [1100, 142] on div "Mappin Location [GEOGRAPHIC_DATA], [GEOGRAPHIC_DATA], [GEOGRAPHIC_DATA], [GEOGR…" at bounding box center [784, 389] width 1568 height 780
